Goal: Navigation & Orientation: Understand site structure

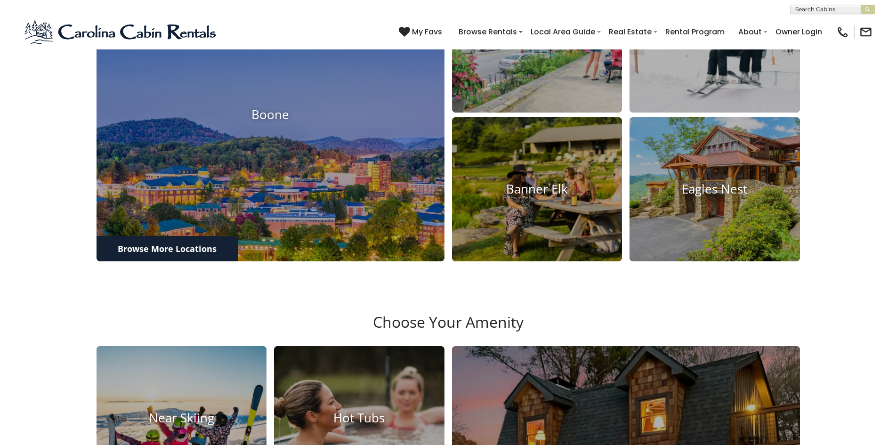
scroll to position [540, 0]
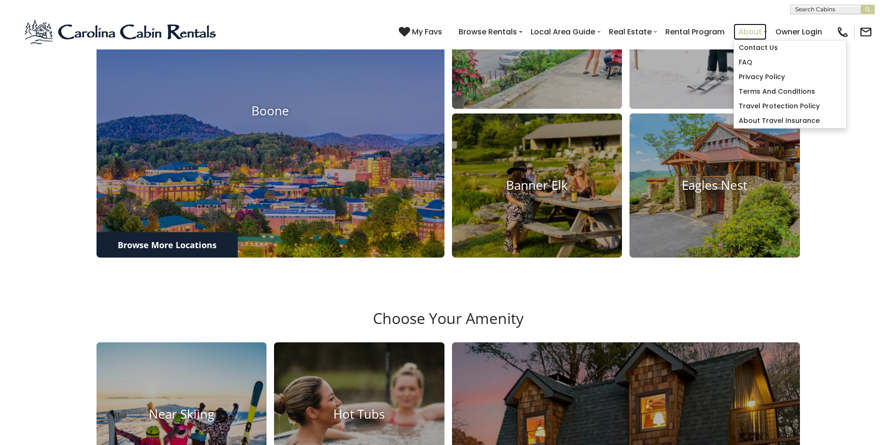
click at [745, 26] on link "About" at bounding box center [750, 32] width 33 height 16
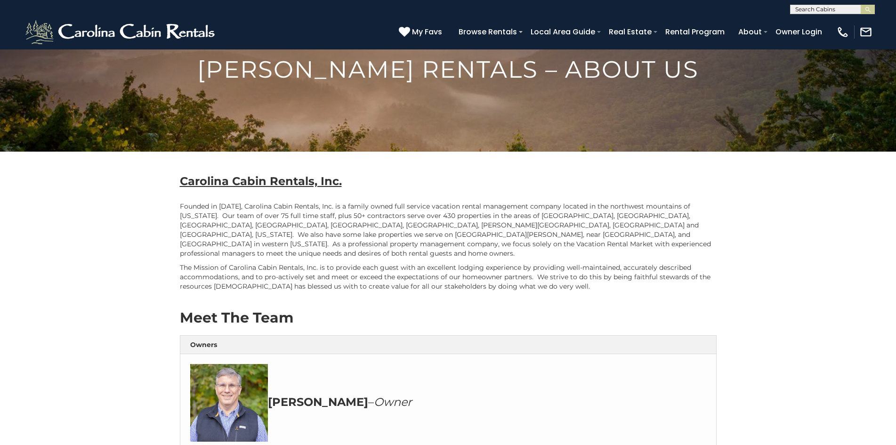
scroll to position [73, 0]
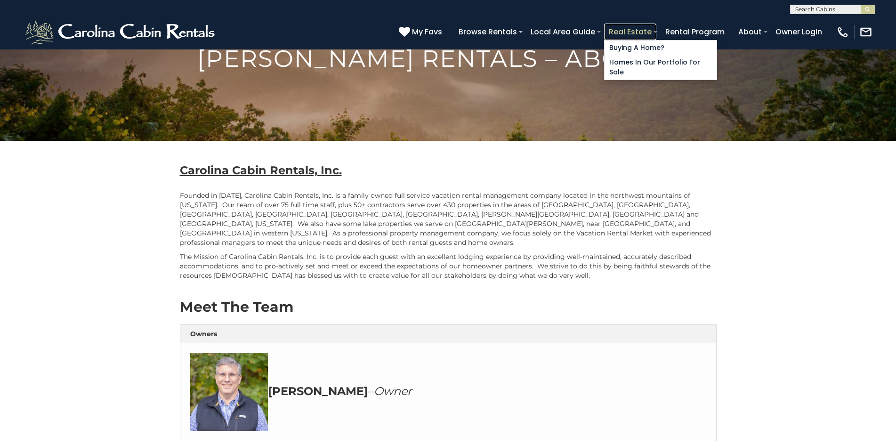
click at [621, 29] on link "Real Estate" at bounding box center [630, 32] width 52 height 16
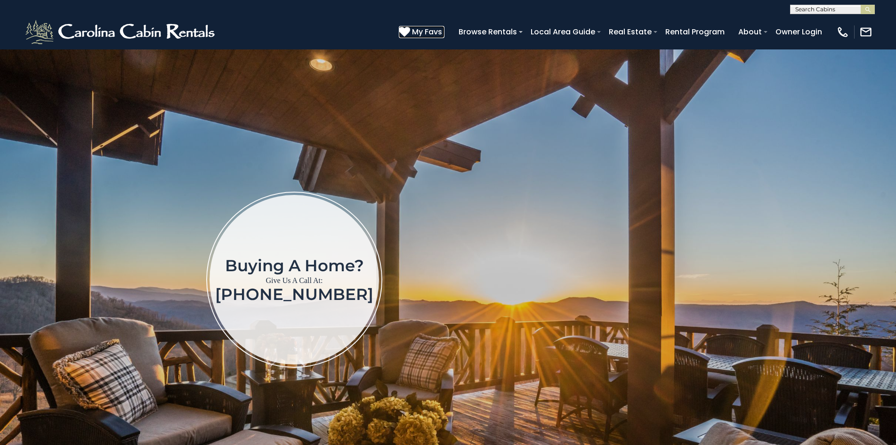
click at [404, 29] on icon at bounding box center [404, 31] width 11 height 11
